Goal: Information Seeking & Learning: Learn about a topic

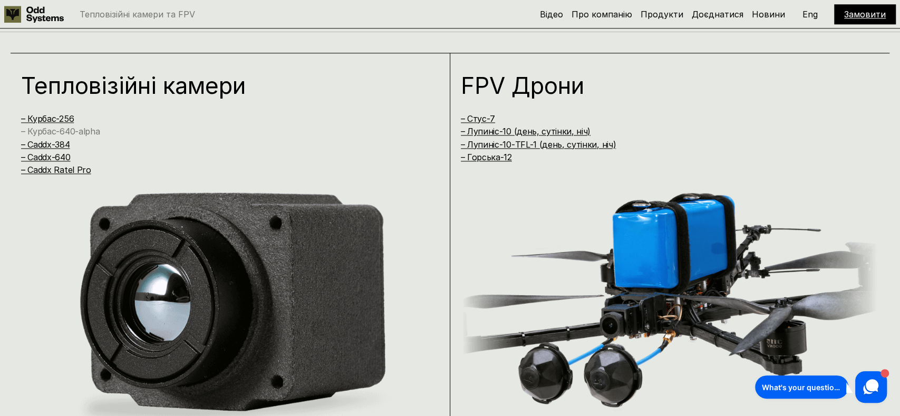
click at [83, 128] on link "– Курбас-640-alpha" at bounding box center [60, 131] width 79 height 11
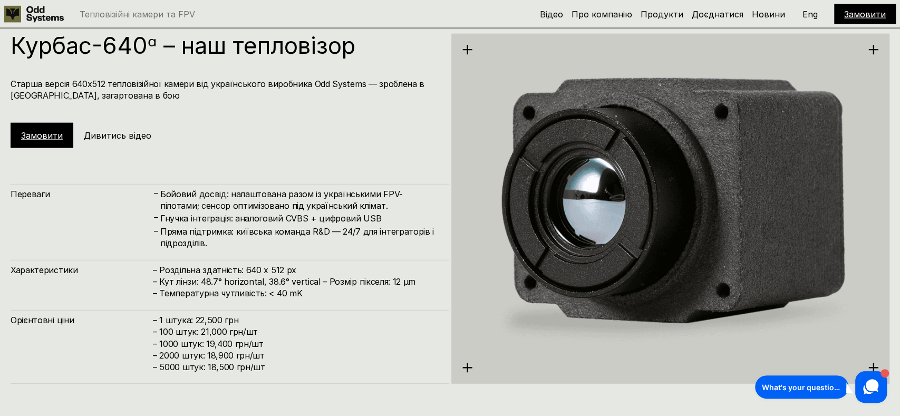
scroll to position [5950, 0]
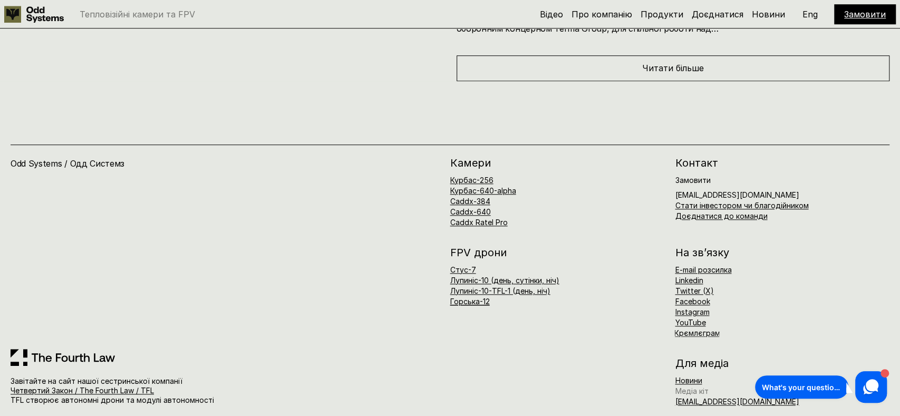
click at [695, 386] on link "Медіа кіт" at bounding box center [691, 390] width 33 height 9
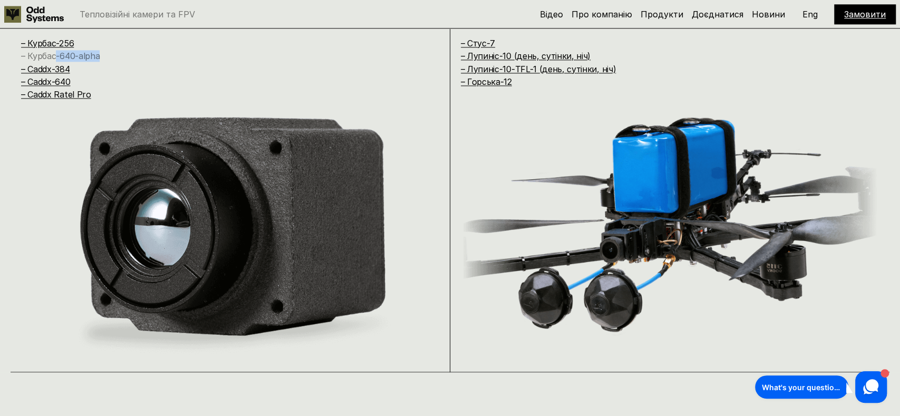
copy link "-640-alpha"
drag, startPoint x: 0, startPoint y: 0, endPoint x: 57, endPoint y: 57, distance: 80.9
click at [57, 57] on h4 "– Курбас-640-alpha" at bounding box center [217, 56] width 393 height 12
click at [82, 53] on link "– Курбас-640-alpha" at bounding box center [60, 56] width 79 height 11
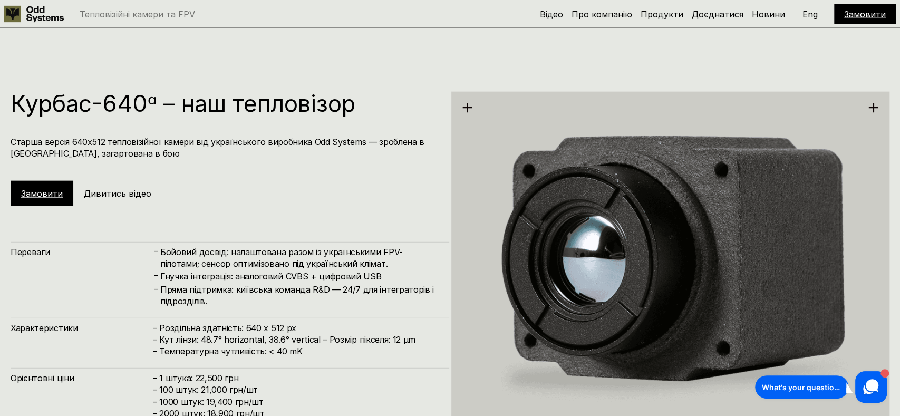
scroll to position [1676, 0]
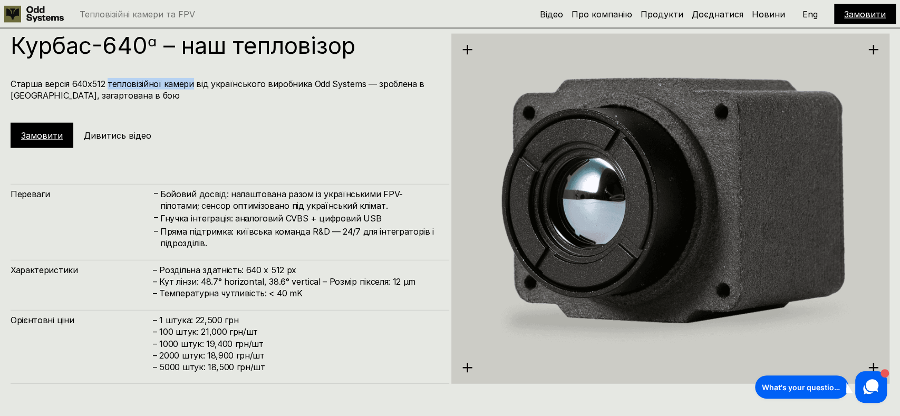
drag, startPoint x: 106, startPoint y: 84, endPoint x: 190, endPoint y: 81, distance: 84.4
click at [190, 81] on h4 "Старша версія 640х512 тепловізійної камери від українського виробника Odd Syste…" at bounding box center [225, 90] width 428 height 24
copy h4 "тепловізійної камери"
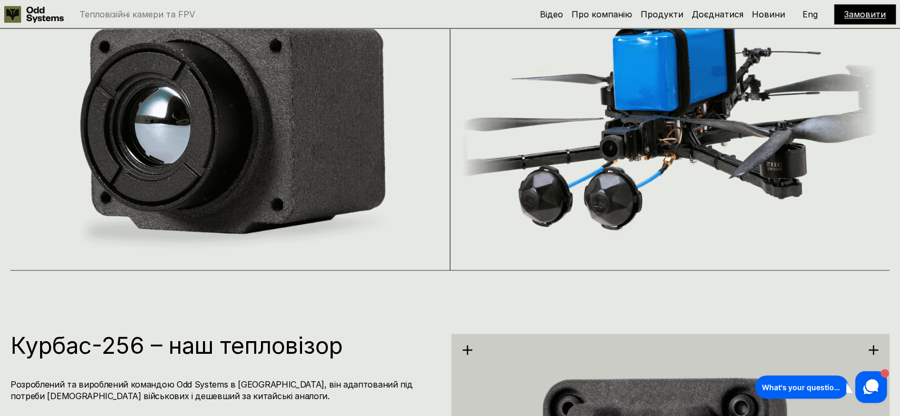
click at [816, 15] on p "Eng" at bounding box center [809, 14] width 15 height 8
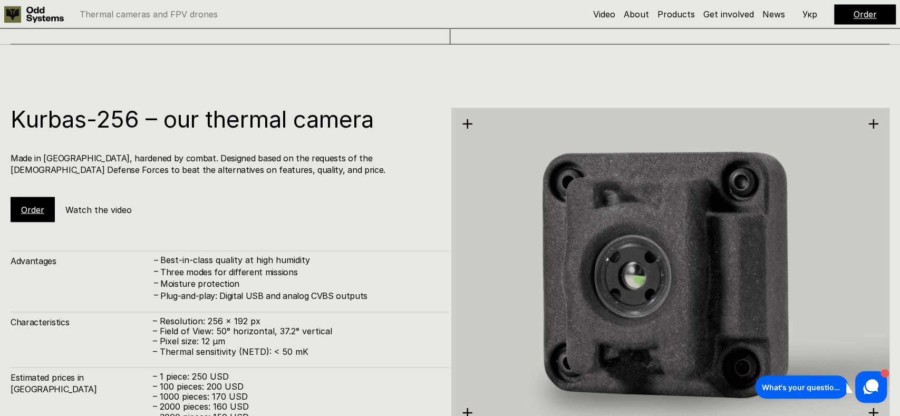
scroll to position [1220, 0]
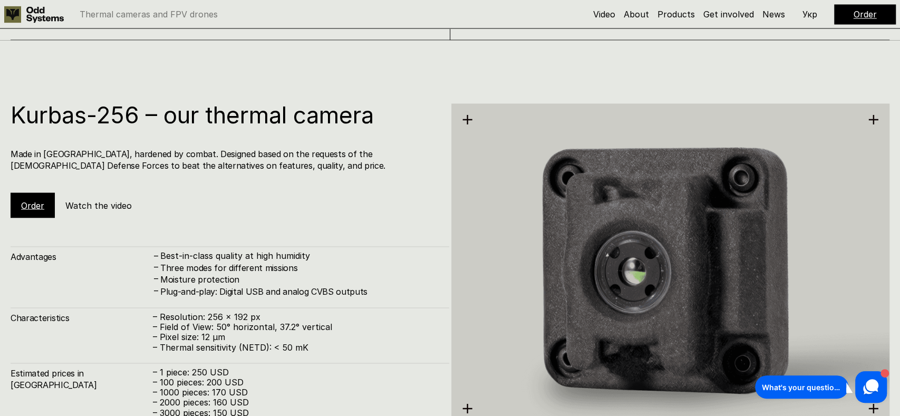
click at [250, 110] on h1 "Kurbas-256 – our thermal camera" at bounding box center [225, 114] width 428 height 23
copy h1 "thermal"
